Goal: Task Accomplishment & Management: Manage account settings

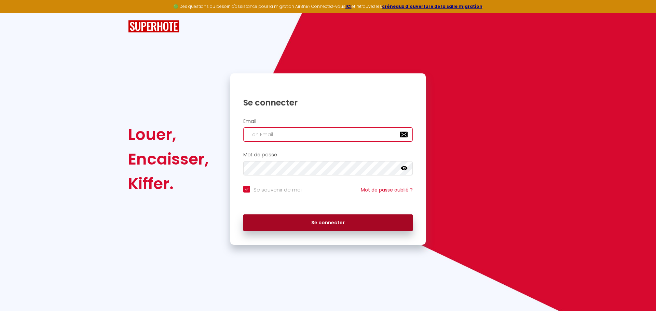
type input "[EMAIL_ADDRESS][DOMAIN_NAME]"
click at [368, 217] on button "Se connecter" at bounding box center [327, 222] width 169 height 17
checkbox input "true"
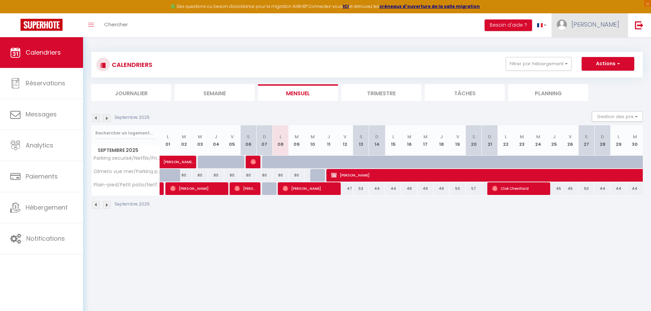
click at [609, 27] on span "[PERSON_NAME]" at bounding box center [595, 24] width 48 height 9
click at [600, 47] on link "Paramètres" at bounding box center [600, 48] width 51 height 12
select select "28"
select select "fr"
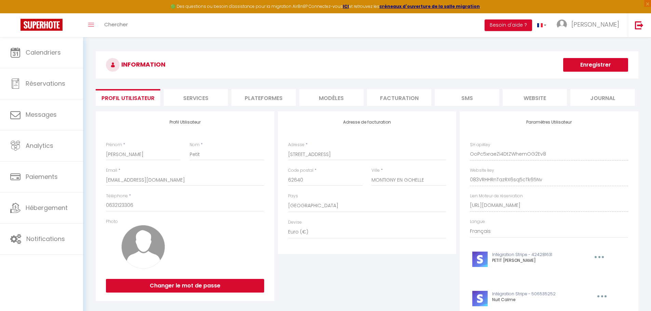
click at [271, 96] on li "Plateformes" at bounding box center [263, 97] width 64 height 17
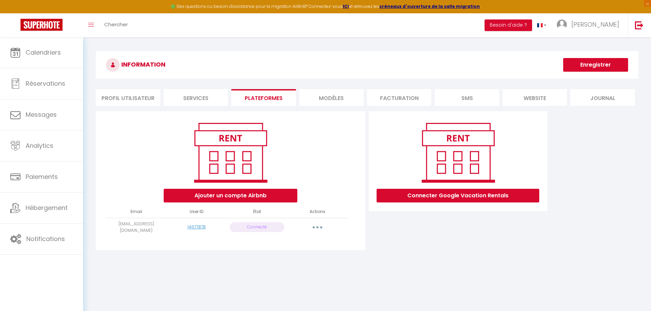
click at [321, 228] on button "button" at bounding box center [317, 227] width 19 height 11
click at [306, 270] on link "Reconnecter le compte" at bounding box center [286, 268] width 75 height 12
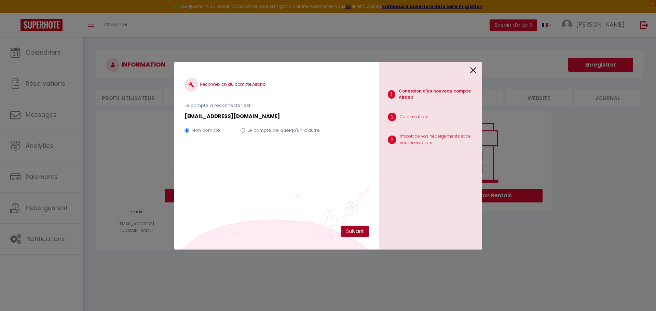
click at [348, 232] on button "Suivant" at bounding box center [355, 232] width 28 height 12
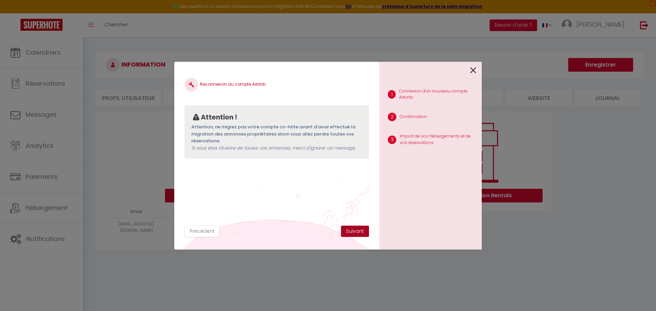
click at [348, 232] on button "Suivant" at bounding box center [355, 232] width 28 height 12
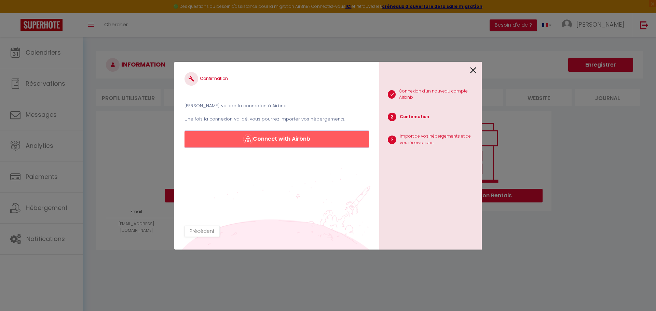
click at [303, 139] on button "Connect with Airbnb" at bounding box center [276, 139] width 184 height 16
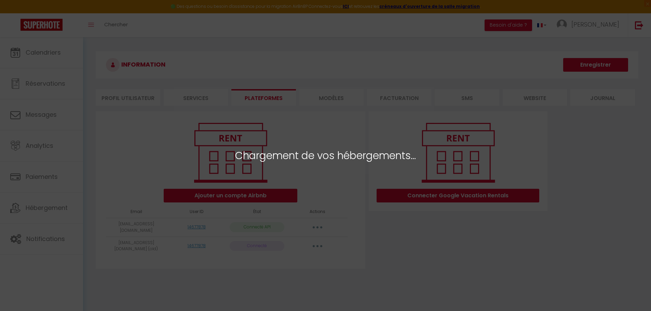
select select "27118"
select select "27649"
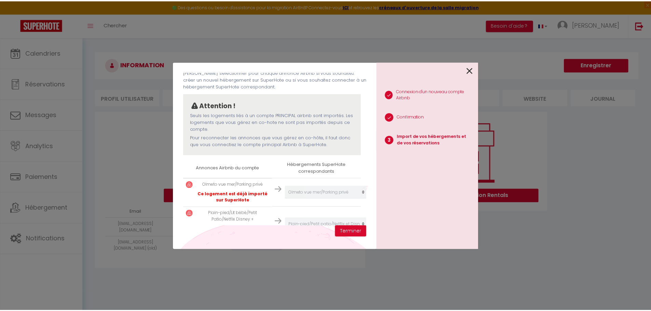
scroll to position [60, 0]
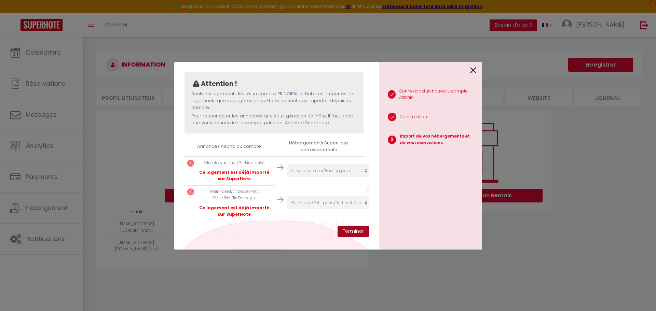
click at [356, 232] on button "Terminer" at bounding box center [352, 232] width 31 height 12
